Goal: Task Accomplishment & Management: Manage account settings

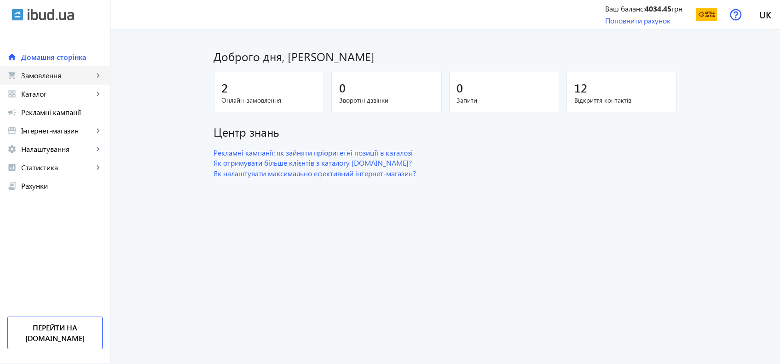
click at [38, 75] on span "Замовлення" at bounding box center [57, 75] width 72 height 9
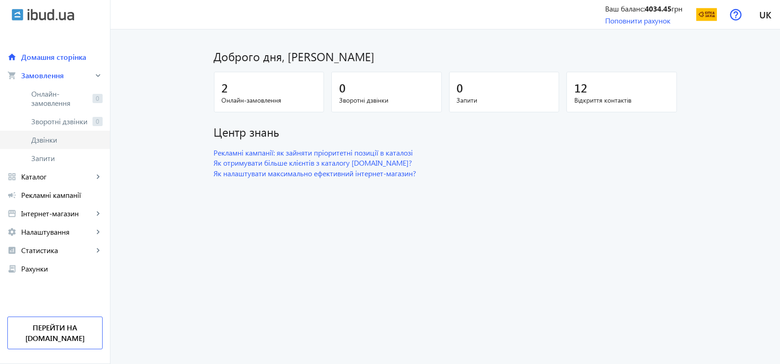
click at [33, 138] on span "Дзвінки" at bounding box center [66, 139] width 71 height 9
